Goal: Information Seeking & Learning: Learn about a topic

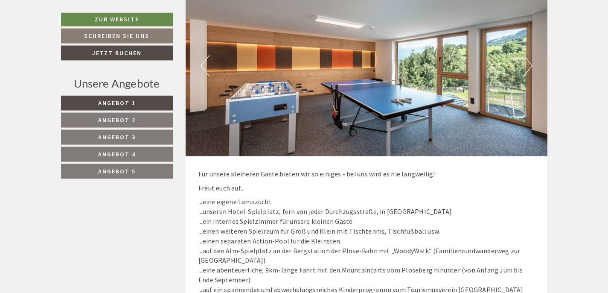
scroll to position [2480, 0]
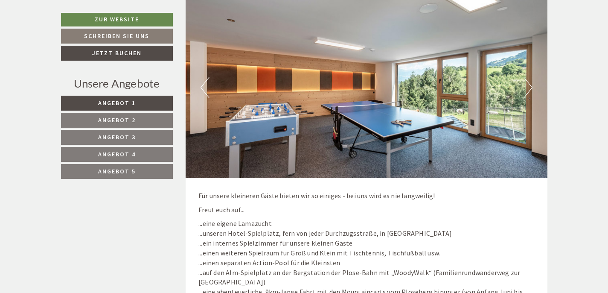
click at [528, 82] on button "Next" at bounding box center [528, 87] width 9 height 21
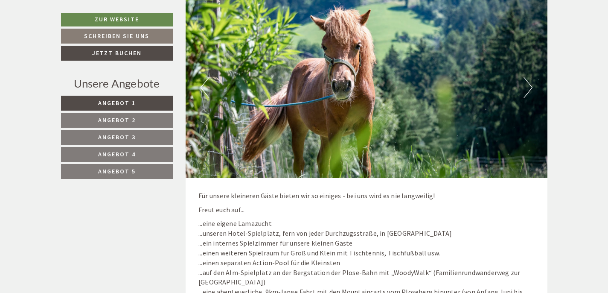
click at [528, 82] on button "Next" at bounding box center [528, 87] width 9 height 21
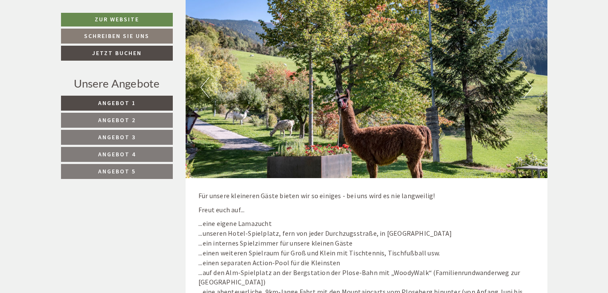
click at [528, 82] on button "Next" at bounding box center [528, 87] width 9 height 21
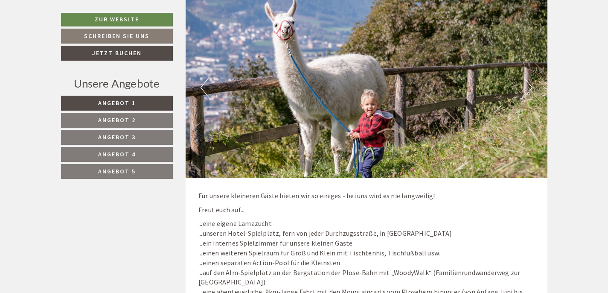
click at [528, 82] on button "Next" at bounding box center [528, 87] width 9 height 21
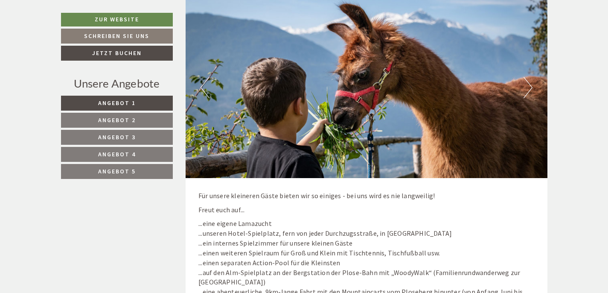
click at [528, 82] on button "Next" at bounding box center [528, 87] width 9 height 21
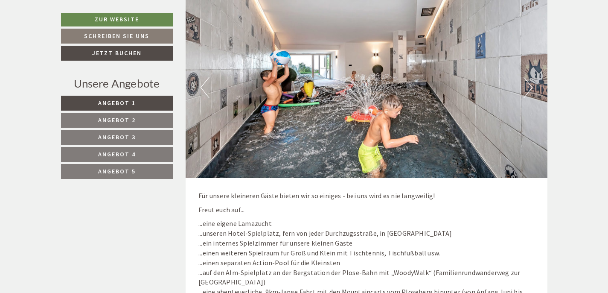
click at [528, 82] on button "Next" at bounding box center [528, 87] width 9 height 21
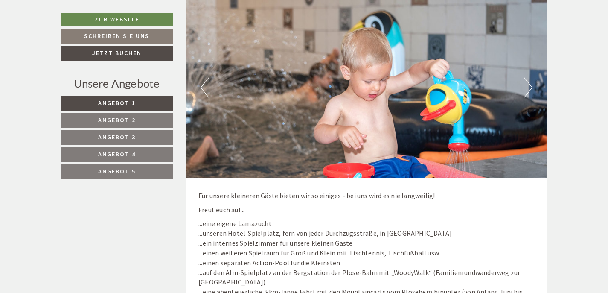
click at [528, 82] on button "Next" at bounding box center [528, 87] width 9 height 21
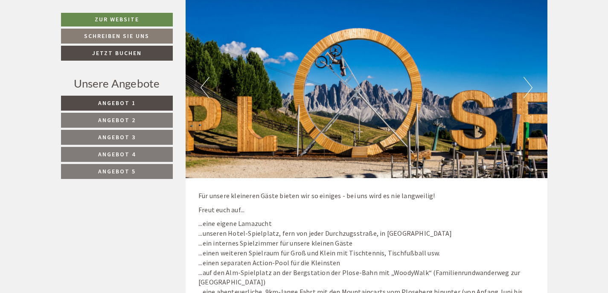
click at [528, 82] on button "Next" at bounding box center [528, 87] width 9 height 21
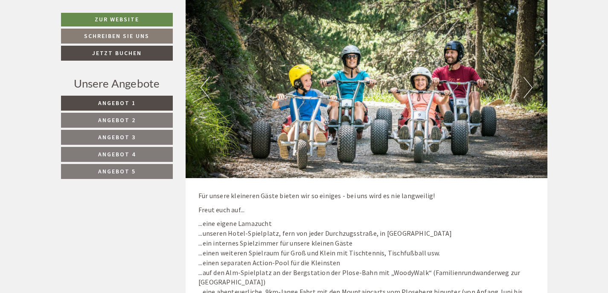
click at [528, 82] on button "Next" at bounding box center [528, 87] width 9 height 21
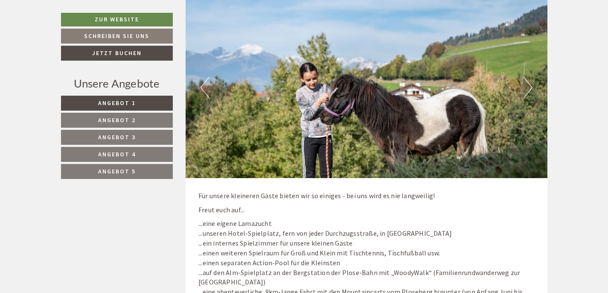
click at [528, 82] on button "Next" at bounding box center [528, 87] width 9 height 21
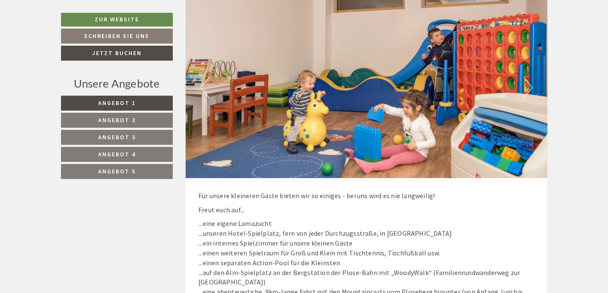
click at [528, 82] on button "Next" at bounding box center [528, 87] width 9 height 21
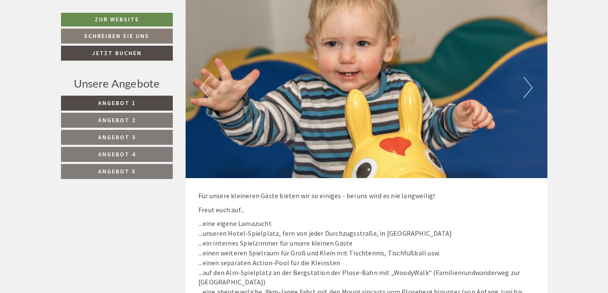
click at [528, 82] on button "Next" at bounding box center [528, 87] width 9 height 21
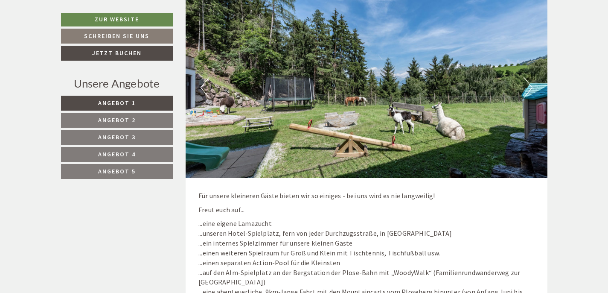
click at [528, 82] on button "Next" at bounding box center [528, 87] width 9 height 21
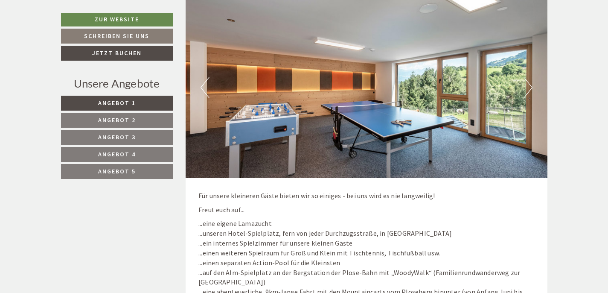
click at [526, 206] on p "Freut euch auf..." at bounding box center [367, 210] width 336 height 10
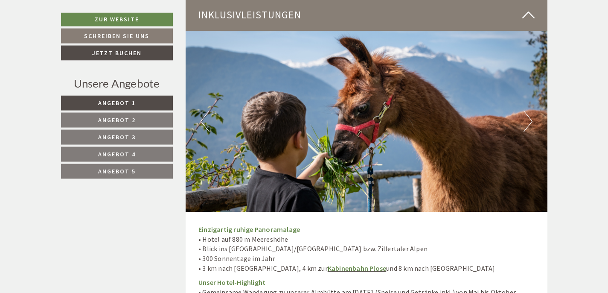
scroll to position [2849, 0]
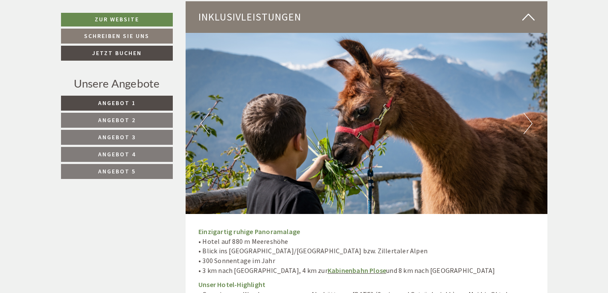
click at [207, 118] on button "Previous" at bounding box center [205, 123] width 9 height 21
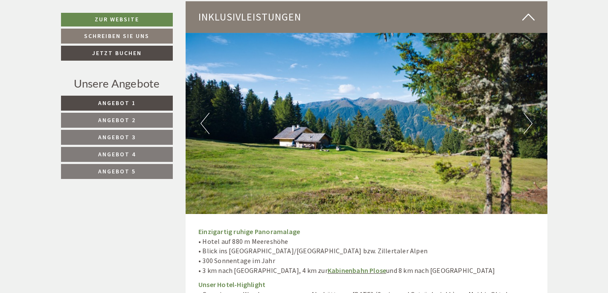
click at [529, 115] on button "Next" at bounding box center [528, 123] width 9 height 21
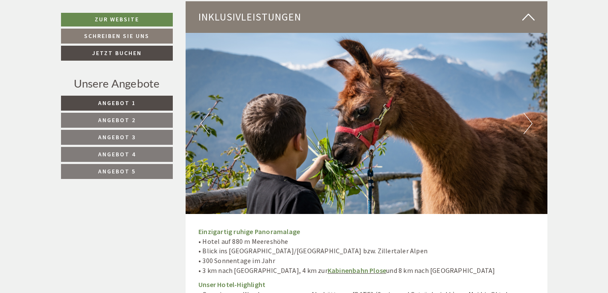
click at [529, 115] on button "Next" at bounding box center [528, 123] width 9 height 21
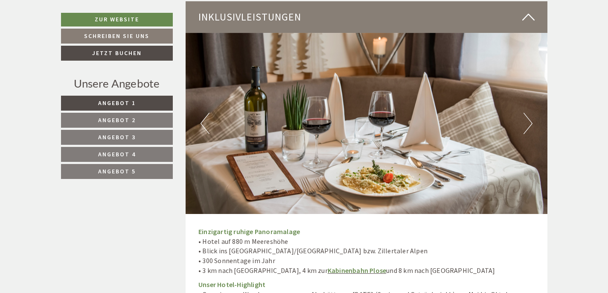
click at [529, 115] on button "Next" at bounding box center [528, 123] width 9 height 21
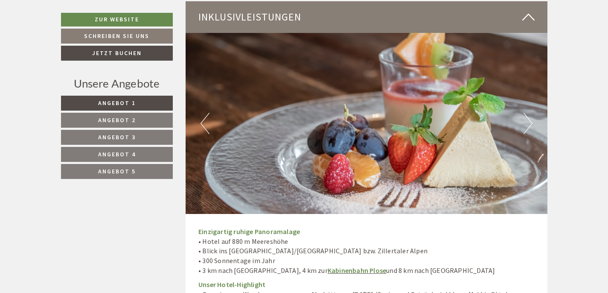
click at [529, 114] on button "Next" at bounding box center [528, 123] width 9 height 21
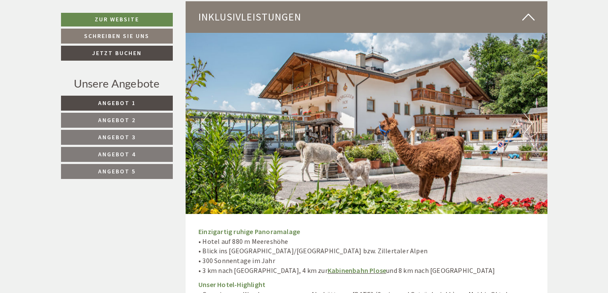
click at [529, 114] on button "Next" at bounding box center [528, 123] width 9 height 21
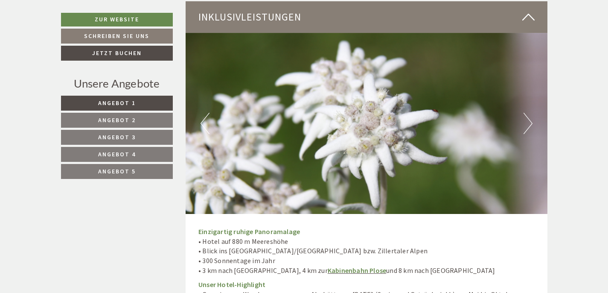
click at [529, 114] on button "Next" at bounding box center [528, 123] width 9 height 21
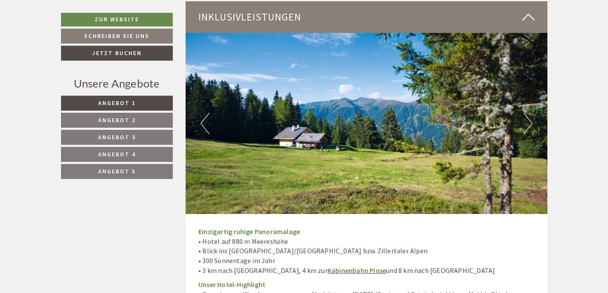
click at [529, 115] on button "Next" at bounding box center [528, 123] width 9 height 21
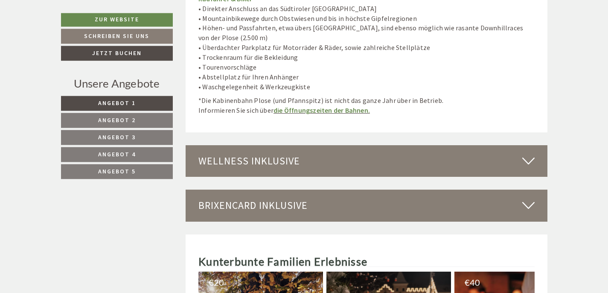
scroll to position [3402, 0]
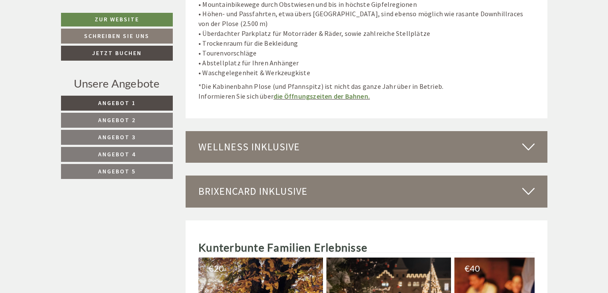
click at [532, 140] on icon at bounding box center [529, 147] width 12 height 15
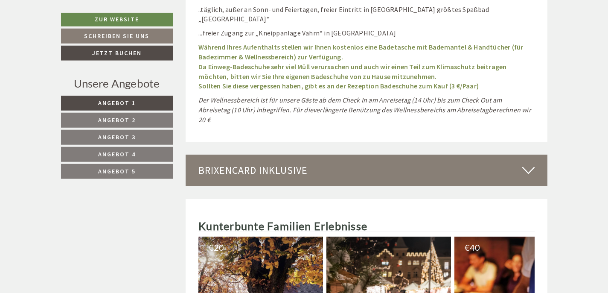
scroll to position [4140, 0]
